Goal: Information Seeking & Learning: Learn about a topic

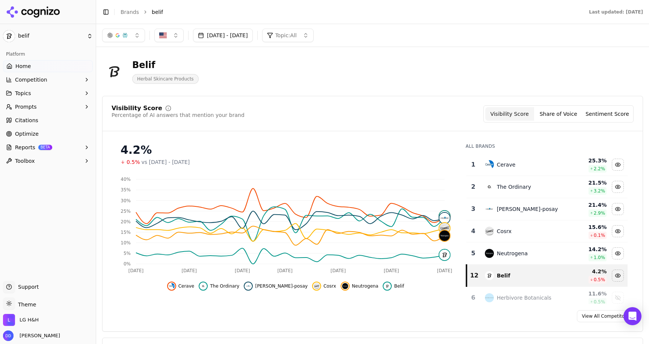
click at [39, 131] on link "Optimize" at bounding box center [48, 134] width 90 height 12
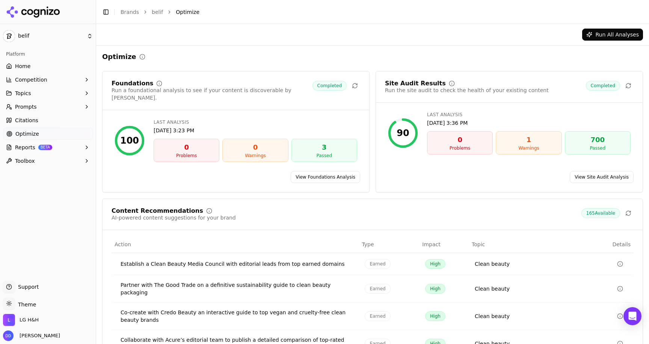
click at [339, 172] on link "View Foundations Analysis" at bounding box center [326, 177] width 70 height 12
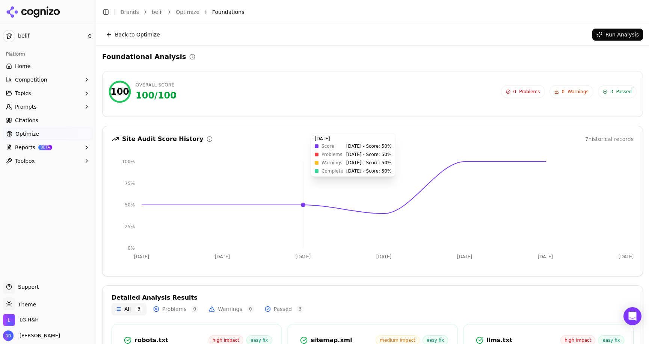
scroll to position [89, 0]
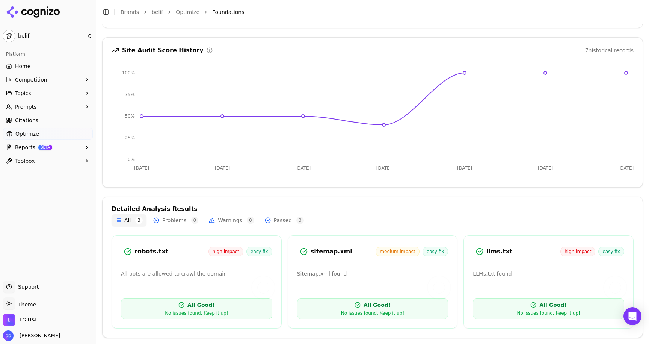
click at [217, 219] on button "Warnings 0" at bounding box center [231, 220] width 53 height 12
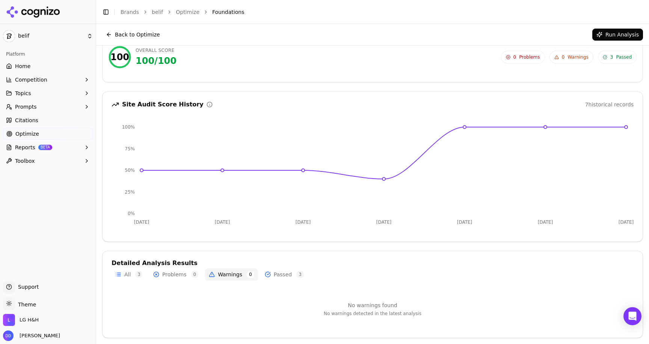
scroll to position [35, 0]
click at [179, 272] on button "Problems 0" at bounding box center [176, 274] width 53 height 12
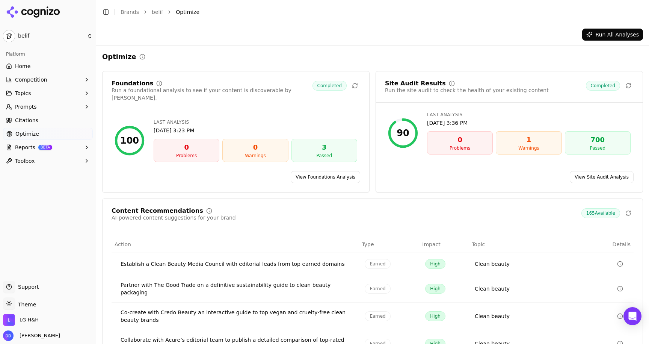
click at [586, 171] on link "View Site Audit Analysis" at bounding box center [602, 177] width 64 height 12
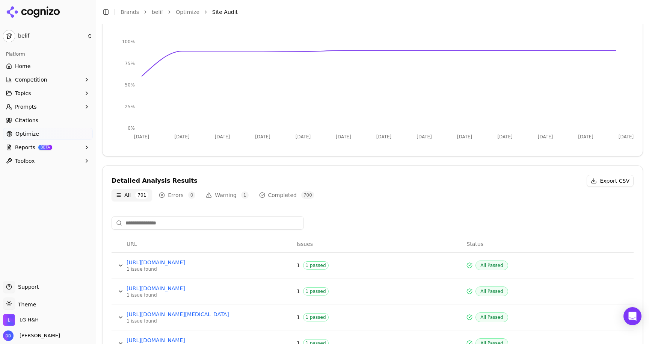
scroll to position [150, 0]
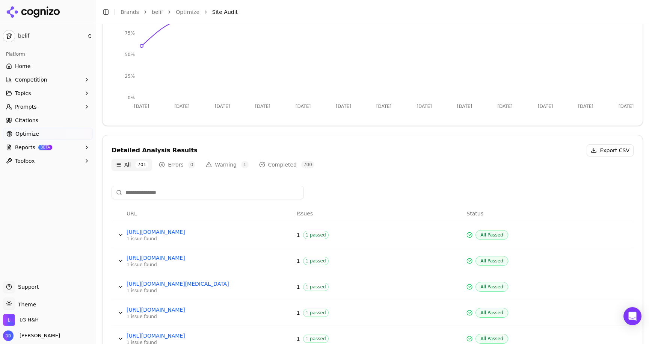
click at [171, 165] on button "Errors 0" at bounding box center [177, 165] width 44 height 12
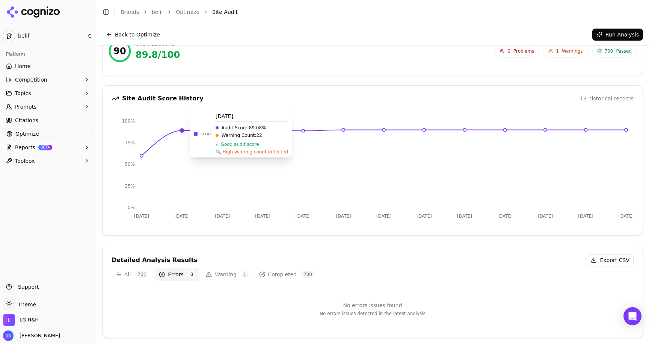
scroll to position [41, 0]
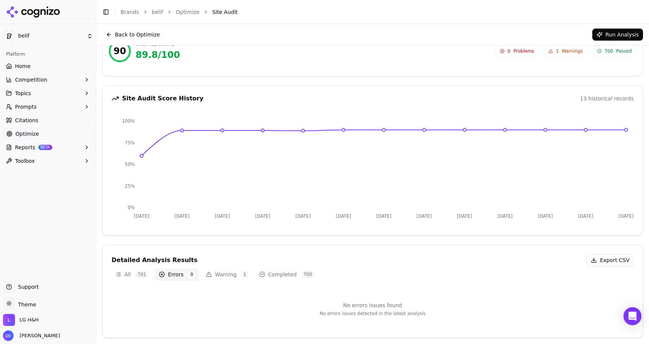
click at [221, 274] on button "Warning 1" at bounding box center [227, 274] width 50 height 12
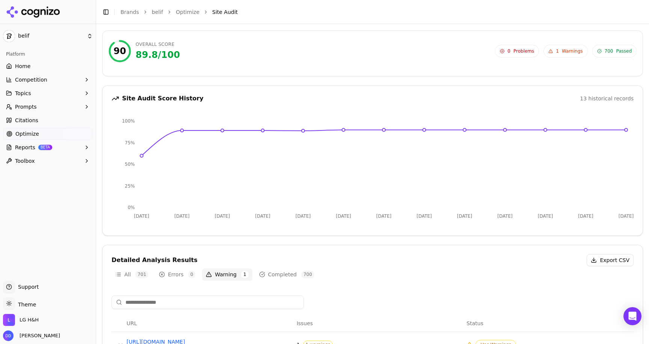
scroll to position [76, 0]
